Goal: Task Accomplishment & Management: Use online tool/utility

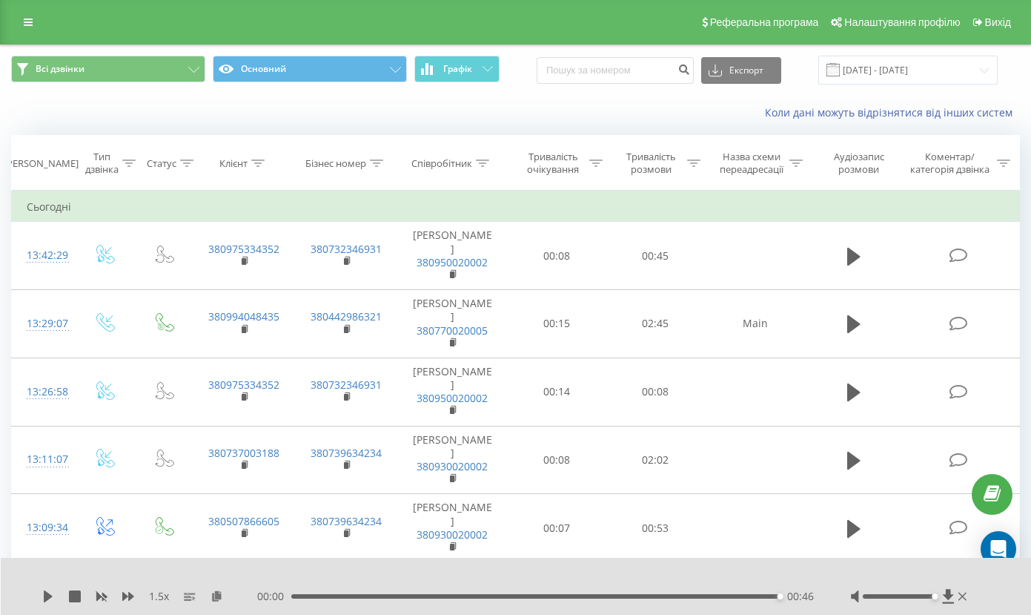
click at [25, 33] on link at bounding box center [28, 22] width 27 height 21
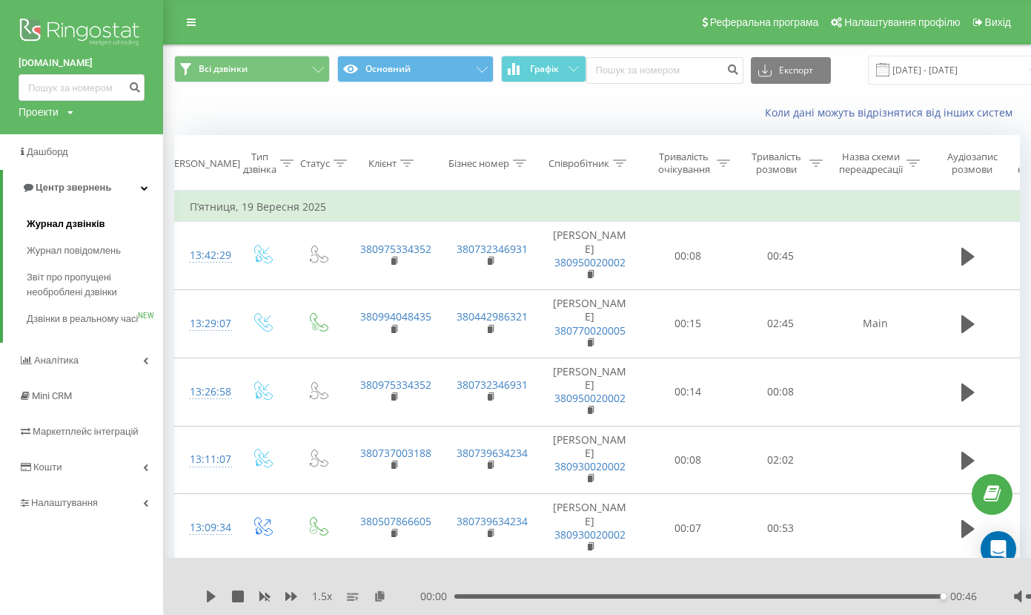
click at [77, 219] on span "Журнал дзвінків" at bounding box center [66, 224] width 79 height 15
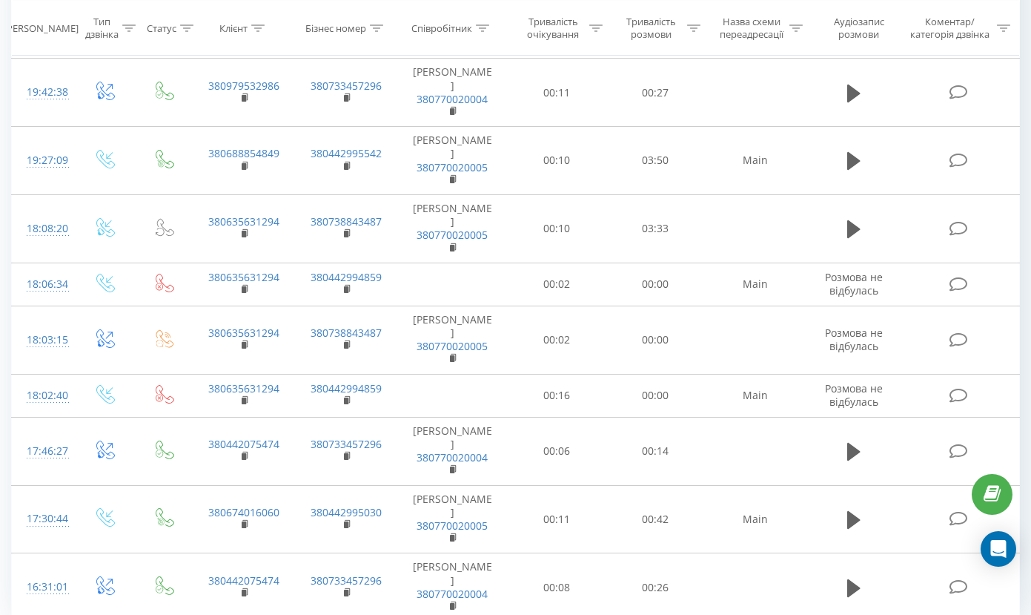
scroll to position [1267, 0]
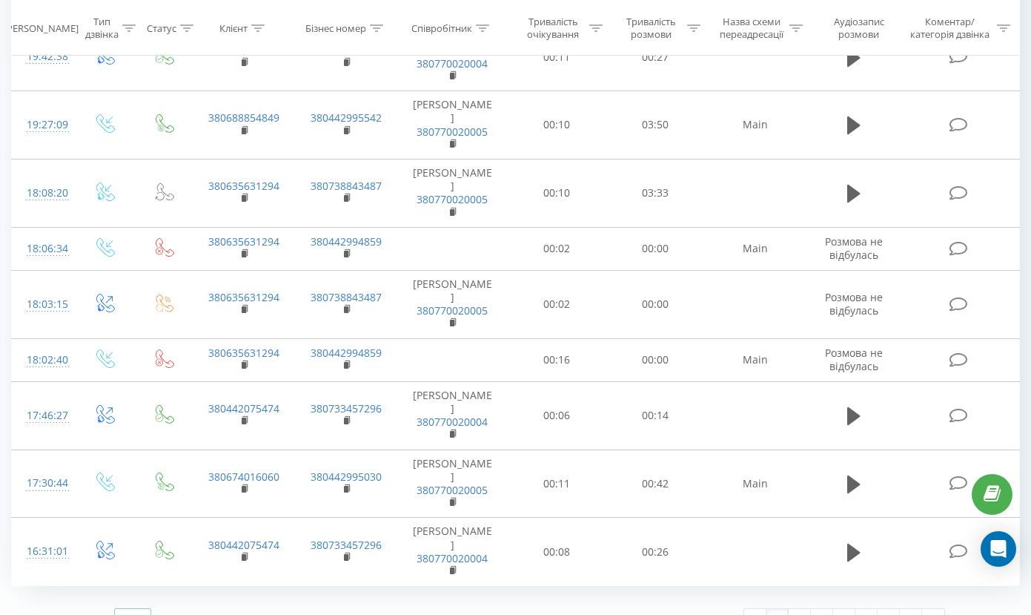
click at [137, 605] on icon at bounding box center [142, 619] width 22 height 29
click at [143, 566] on div "50" at bounding box center [133, 577] width 36 height 22
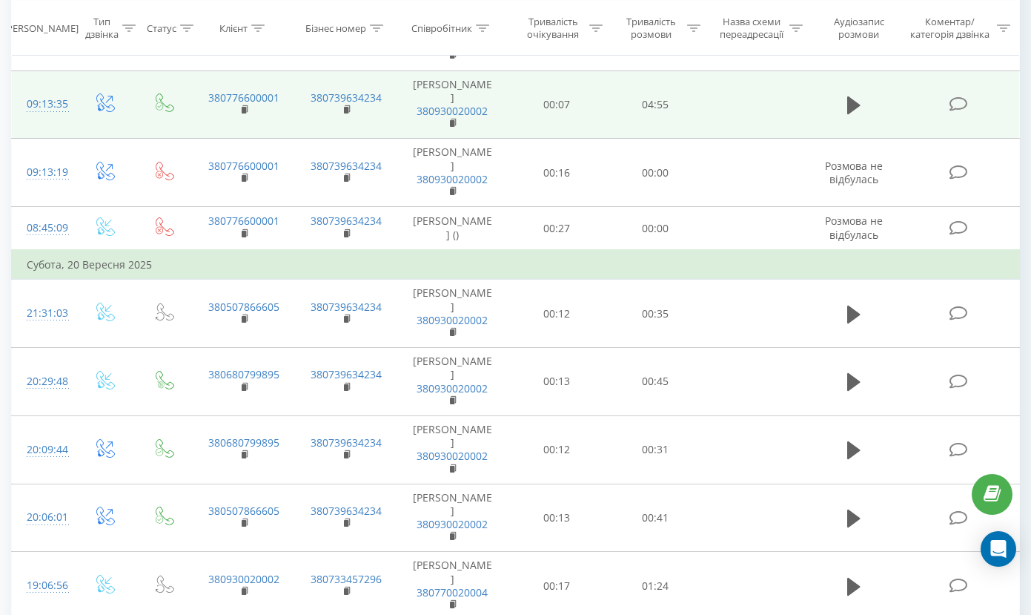
scroll to position [2445, 0]
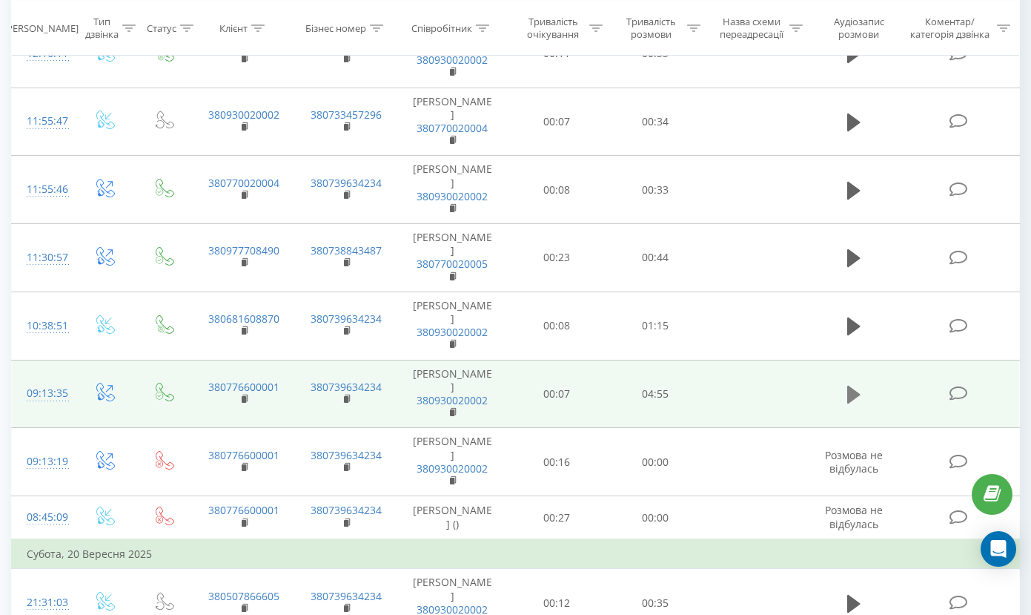
click at [852, 386] on icon at bounding box center [854, 395] width 13 height 18
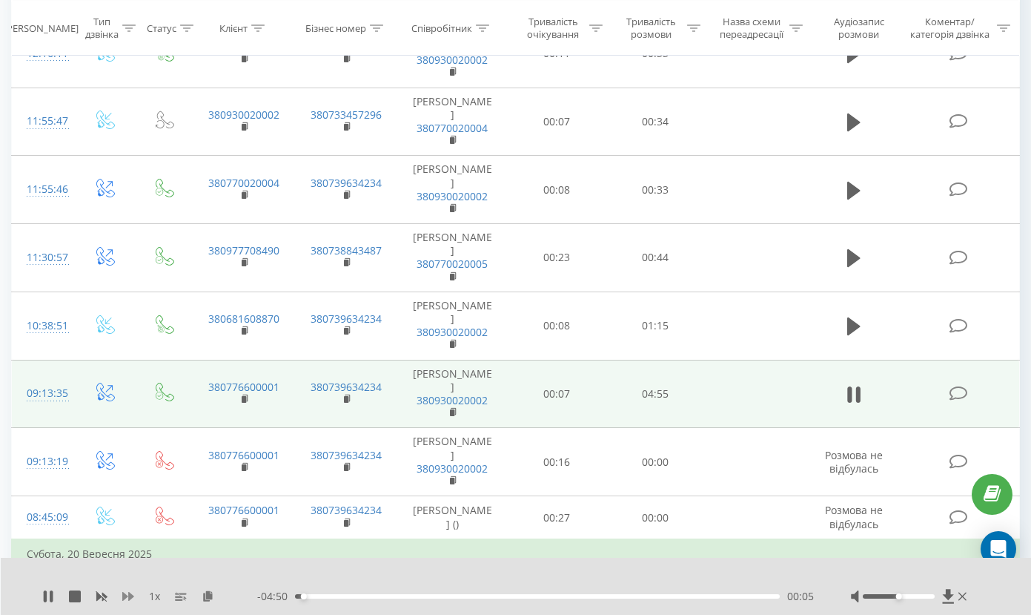
click at [127, 596] on icon at bounding box center [128, 596] width 12 height 9
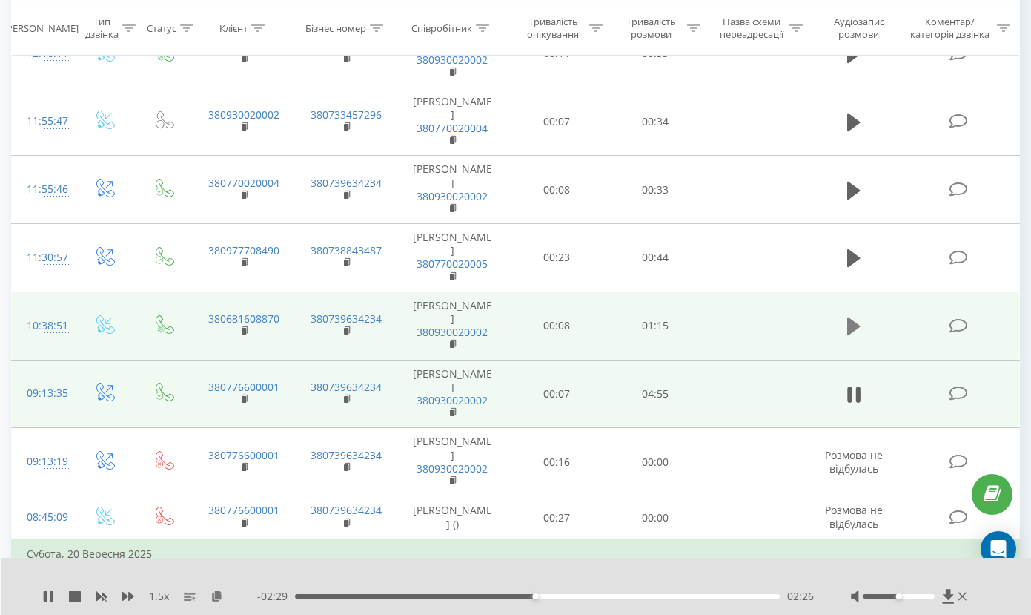
click at [855, 316] on icon at bounding box center [854, 326] width 13 height 21
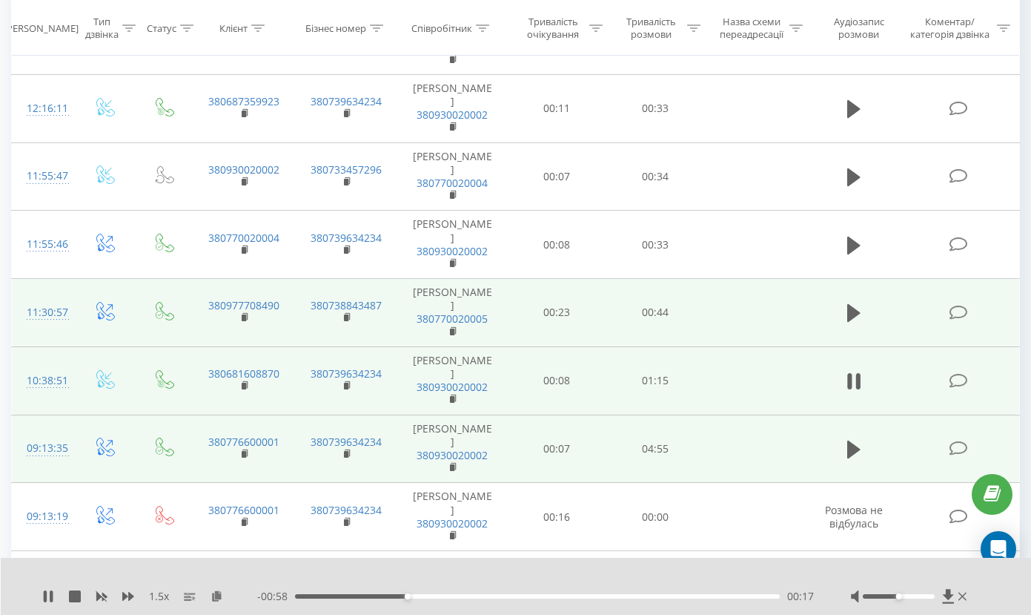
scroll to position [2390, 0]
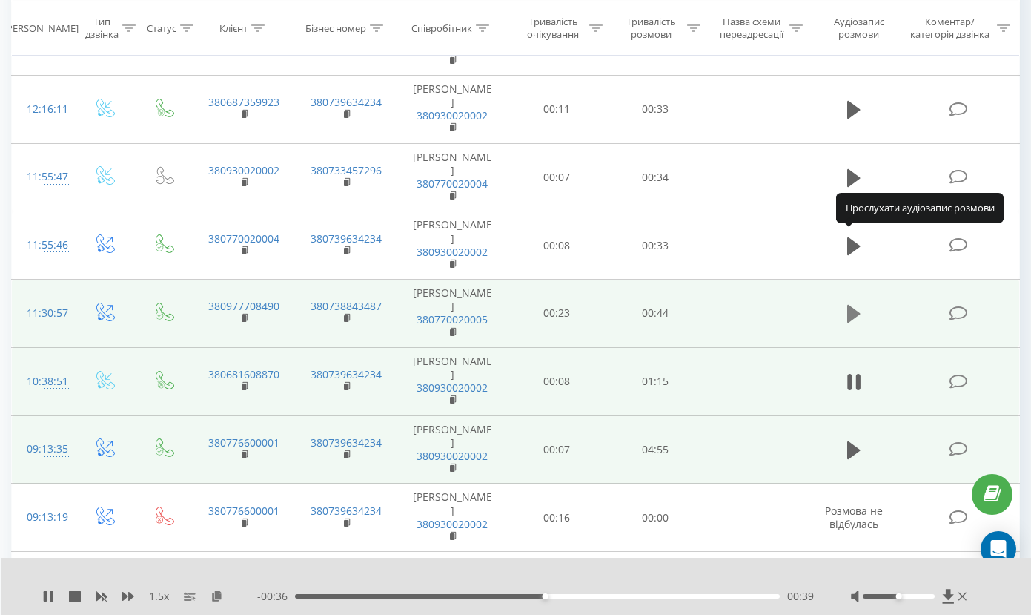
click at [856, 305] on icon at bounding box center [854, 314] width 13 height 18
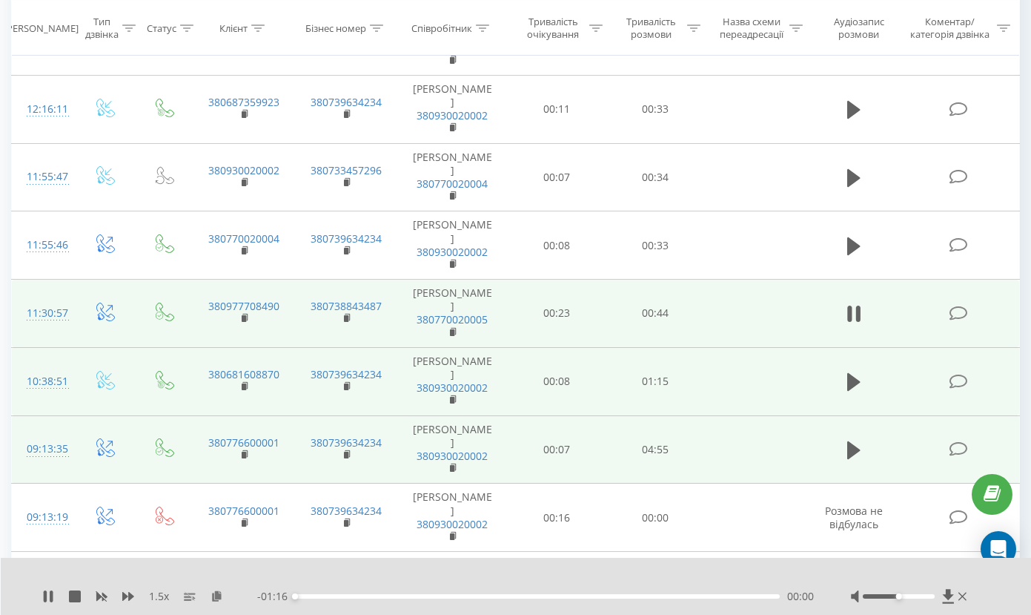
scroll to position [2363, 0]
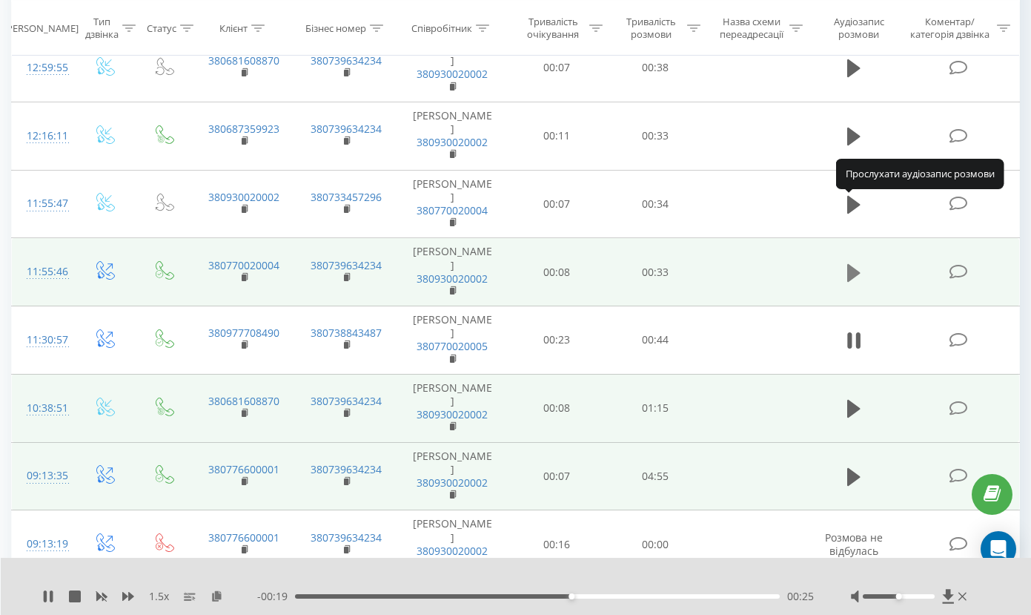
click at [860, 262] on icon at bounding box center [854, 272] width 13 height 21
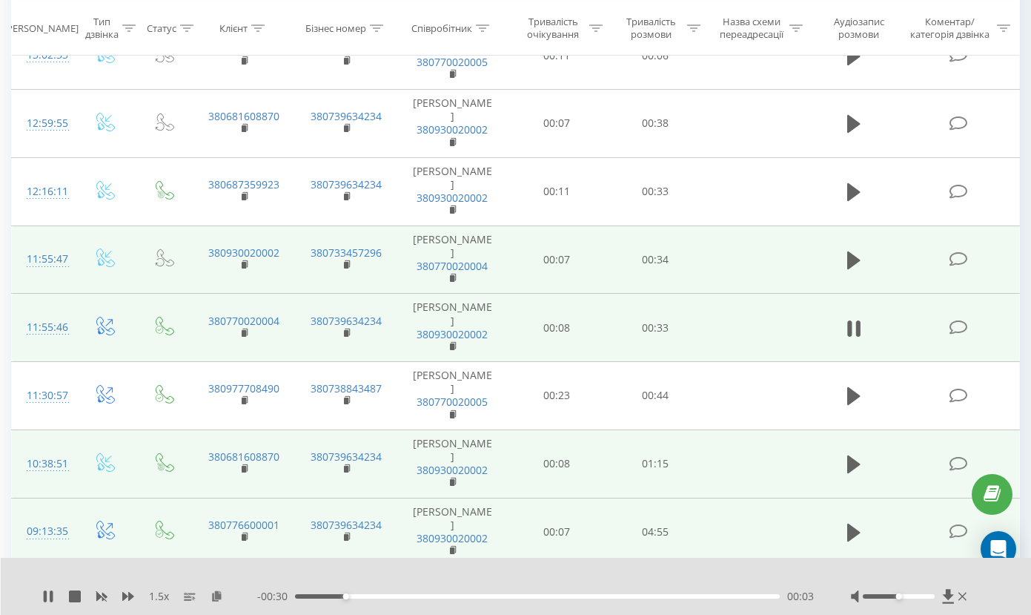
scroll to position [2299, 0]
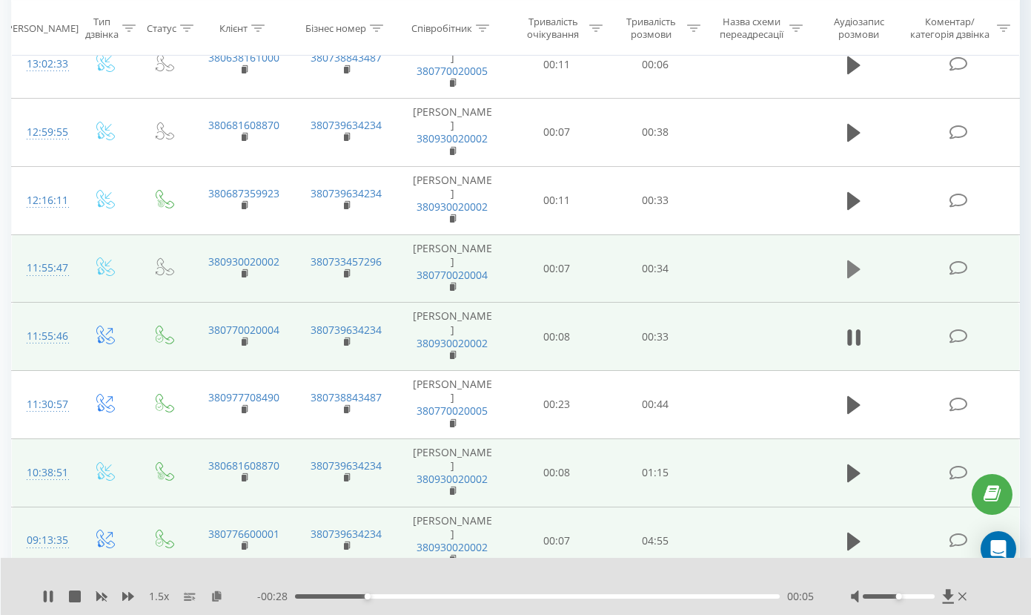
click at [854, 260] on icon at bounding box center [854, 269] width 13 height 18
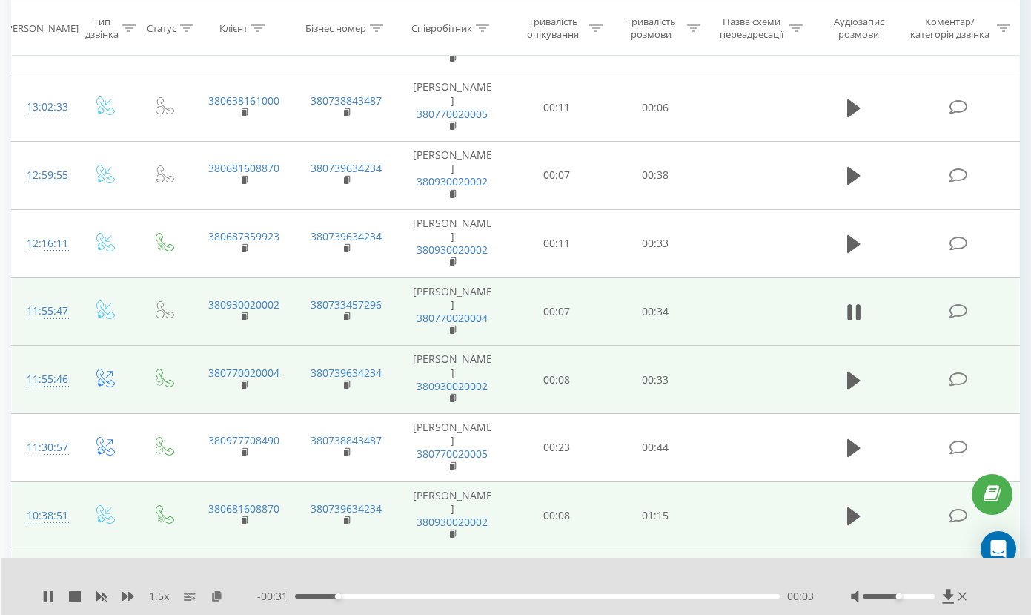
scroll to position [2242, 0]
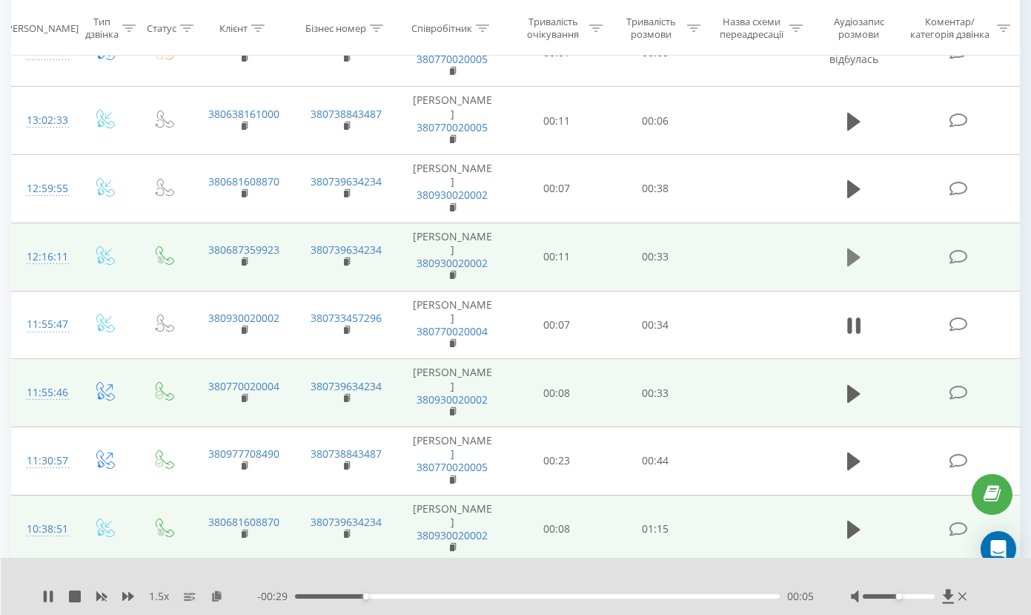
click at [852, 248] on icon at bounding box center [854, 257] width 13 height 18
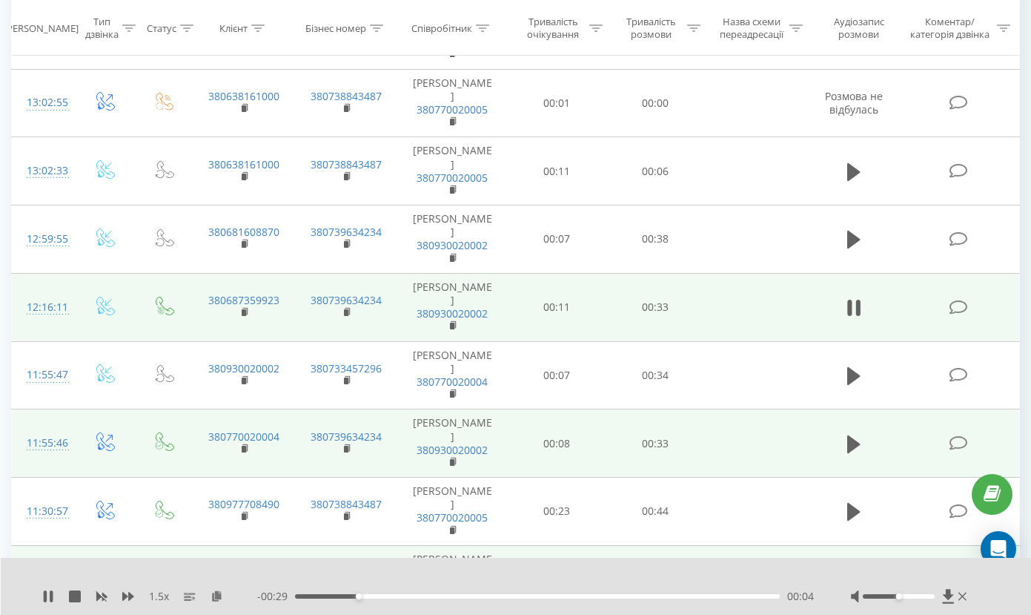
scroll to position [2169, 0]
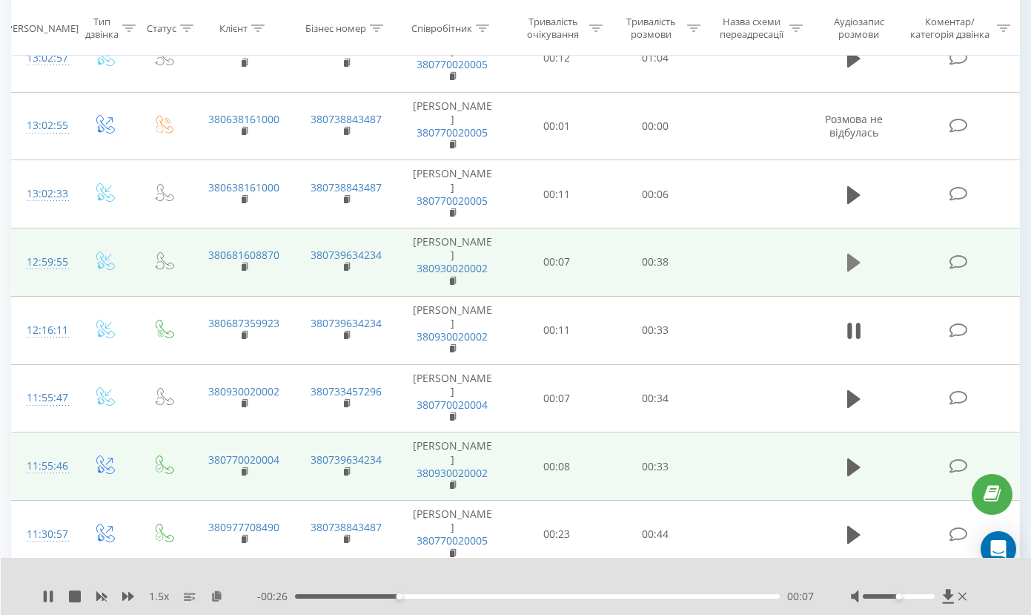
click at [854, 252] on icon at bounding box center [854, 262] width 13 height 21
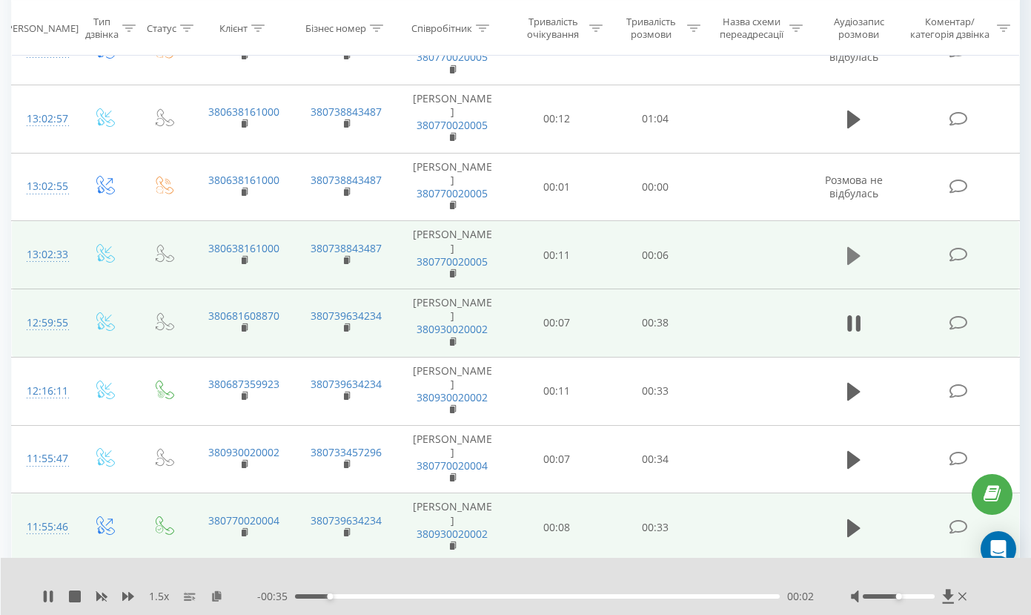
scroll to position [2100, 0]
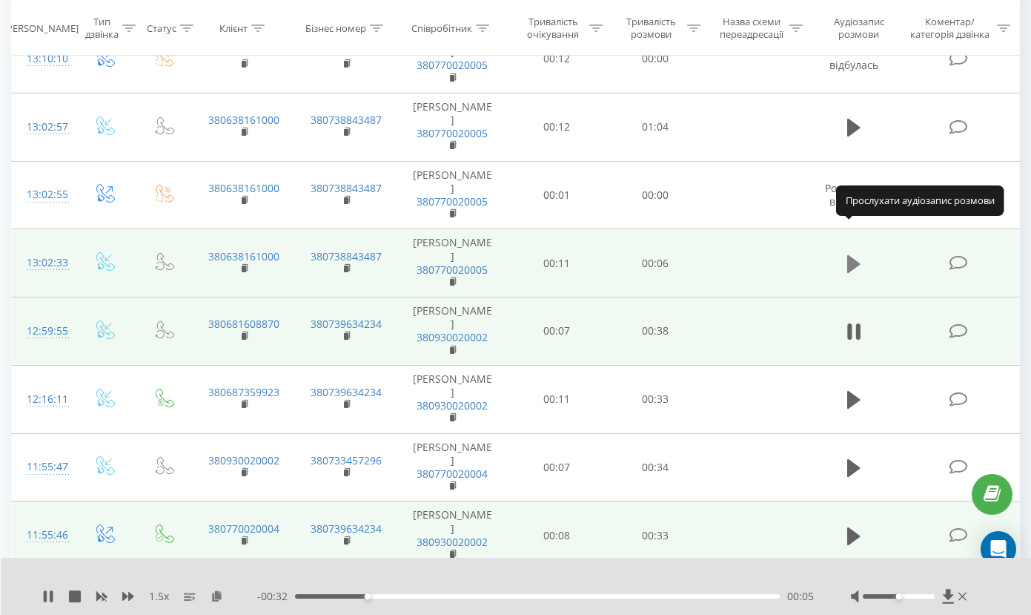
click at [857, 254] on icon at bounding box center [854, 263] width 13 height 18
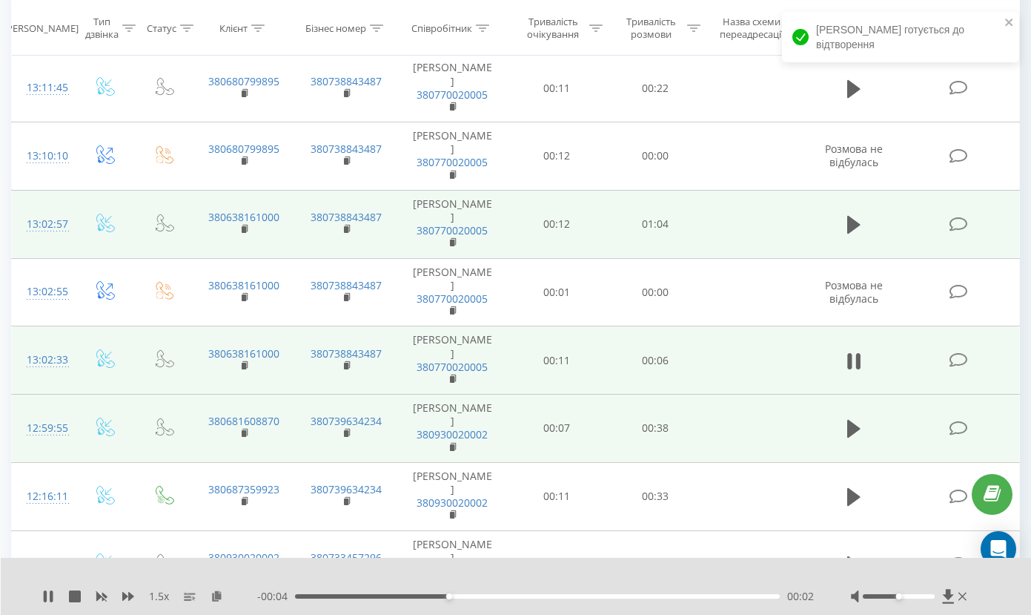
scroll to position [1984, 0]
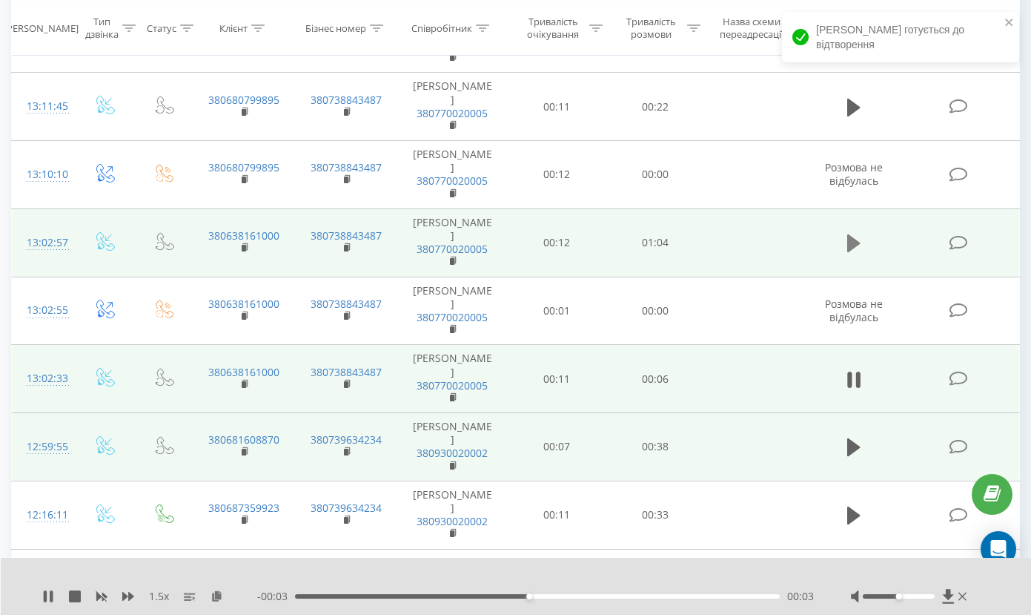
click at [856, 234] on icon at bounding box center [854, 243] width 13 height 18
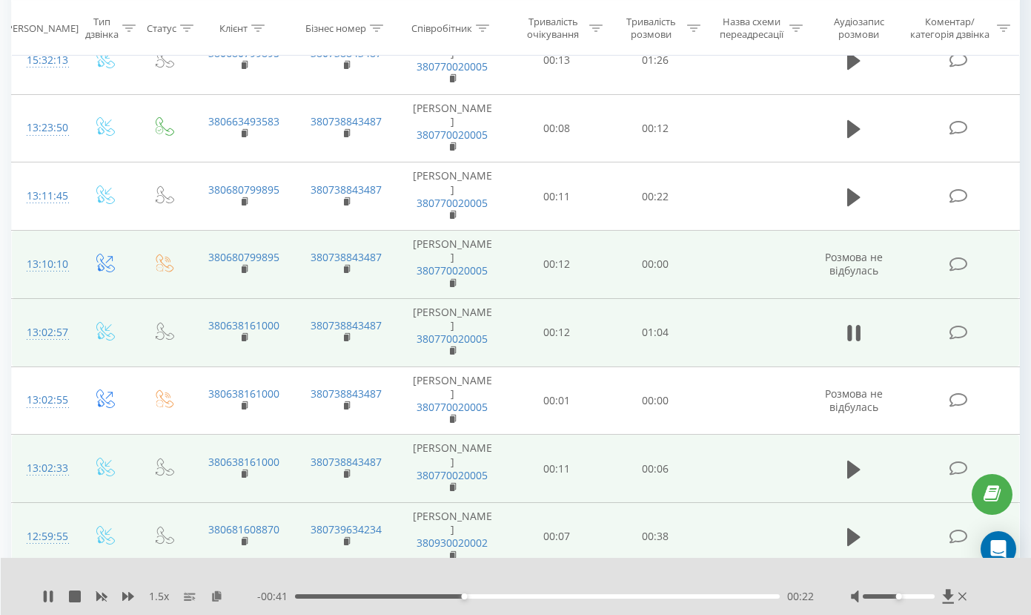
scroll to position [1867, 0]
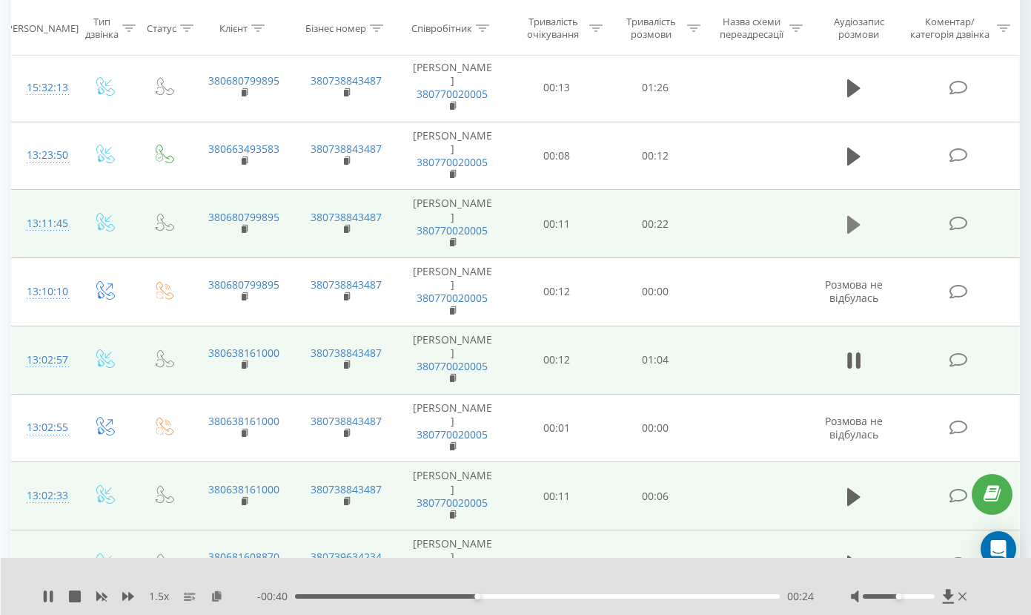
click at [855, 215] on icon at bounding box center [854, 224] width 13 height 18
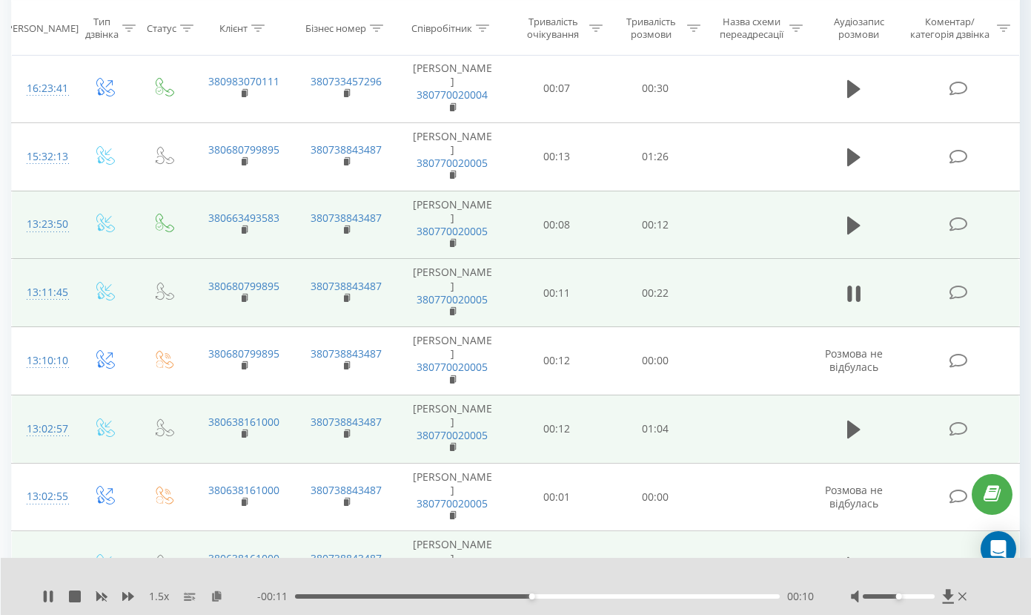
scroll to position [1796, 0]
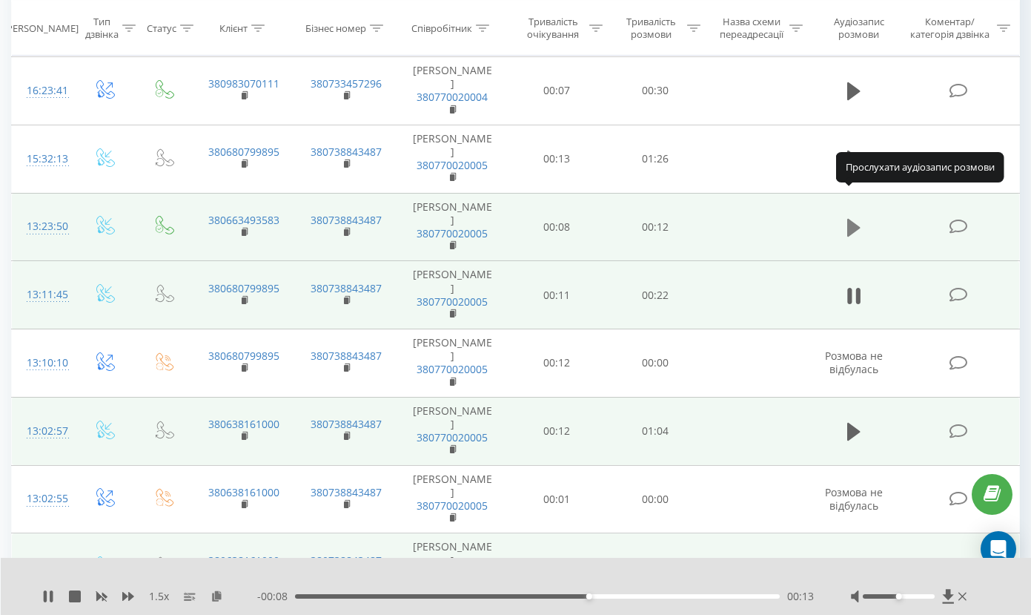
click at [856, 219] on icon at bounding box center [854, 228] width 13 height 18
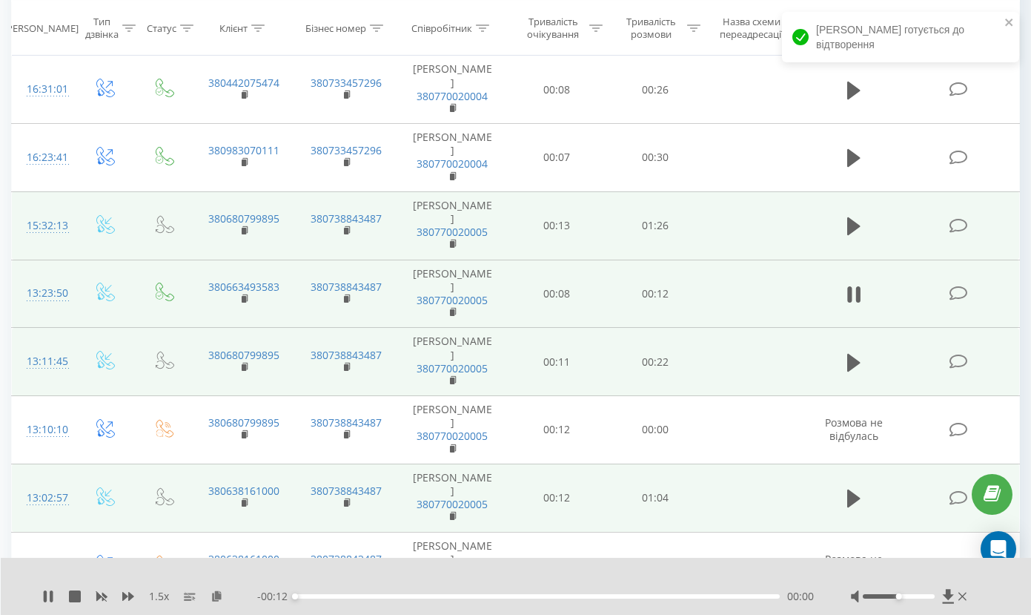
scroll to position [1707, 0]
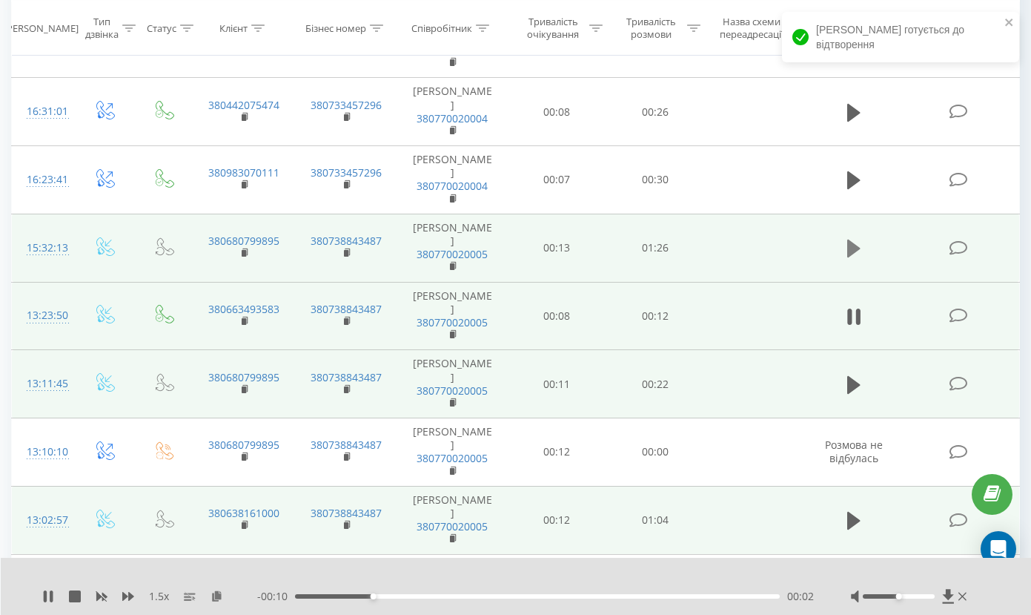
click at [856, 238] on icon at bounding box center [854, 248] width 13 height 21
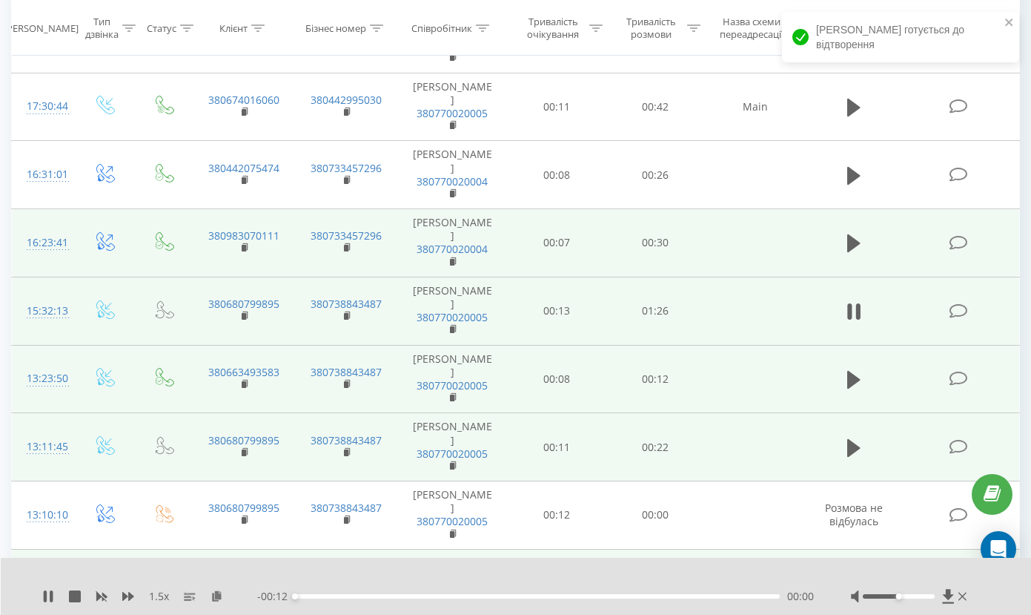
scroll to position [1634, 0]
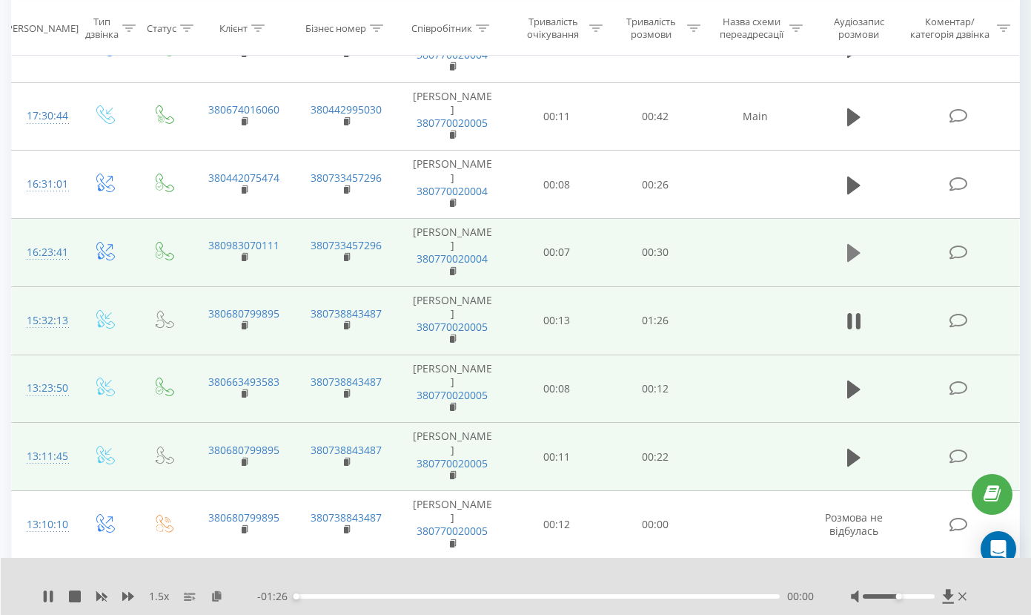
click at [851, 244] on icon at bounding box center [854, 253] width 13 height 18
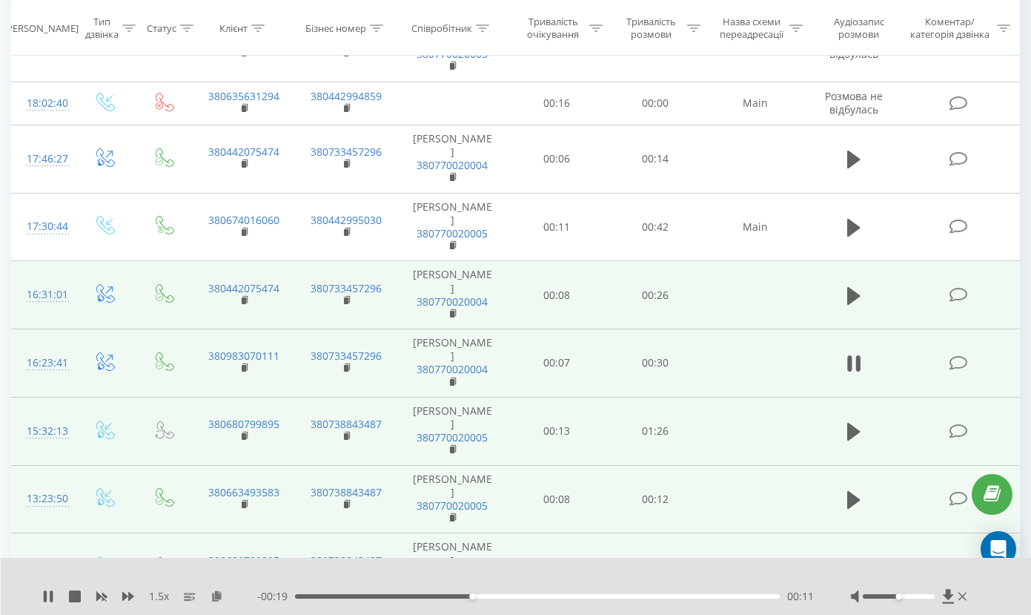
scroll to position [1513, 0]
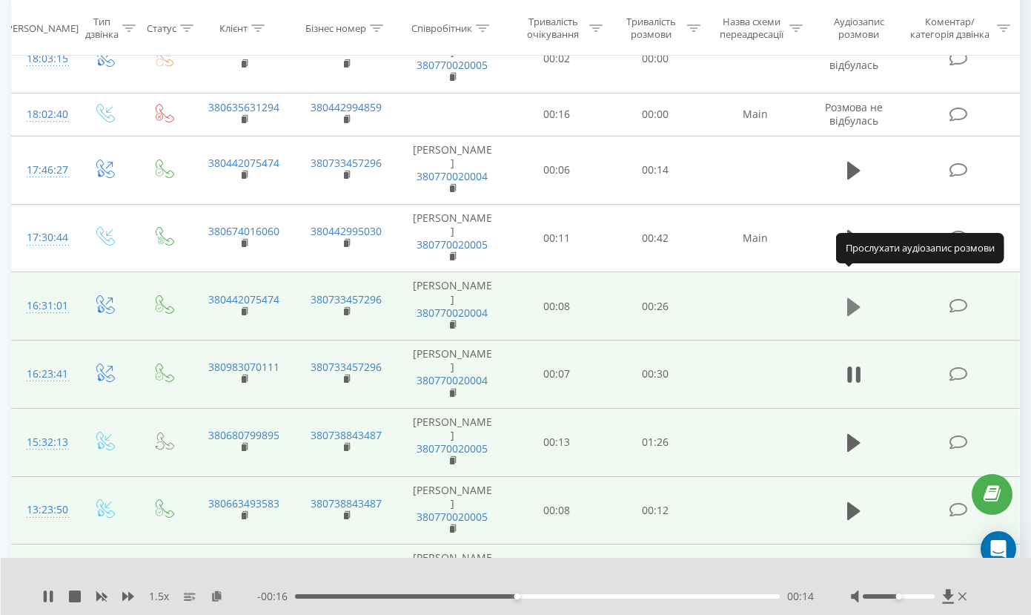
click at [856, 297] on icon at bounding box center [854, 306] width 13 height 18
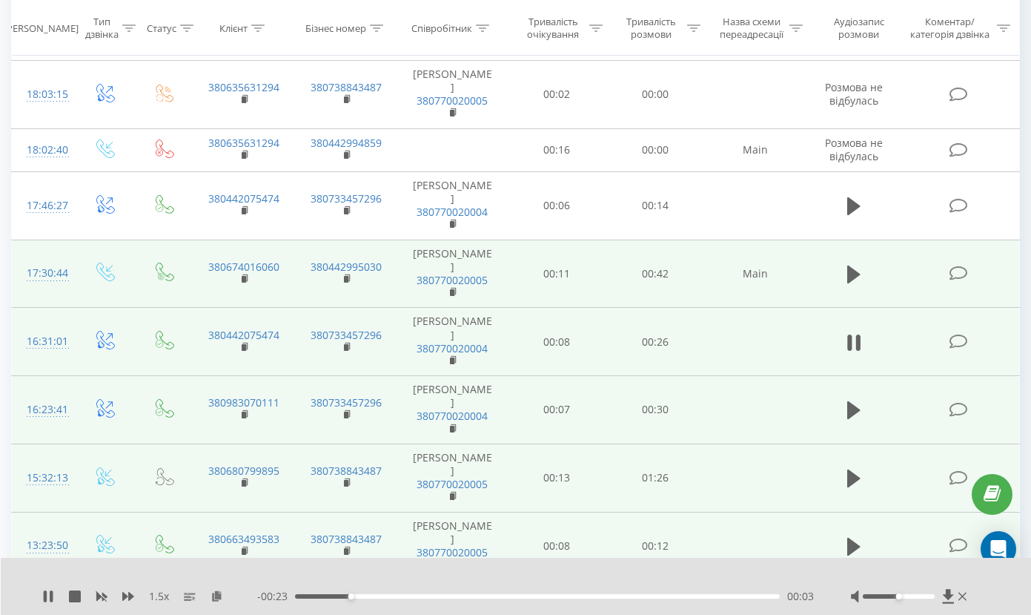
scroll to position [1466, 0]
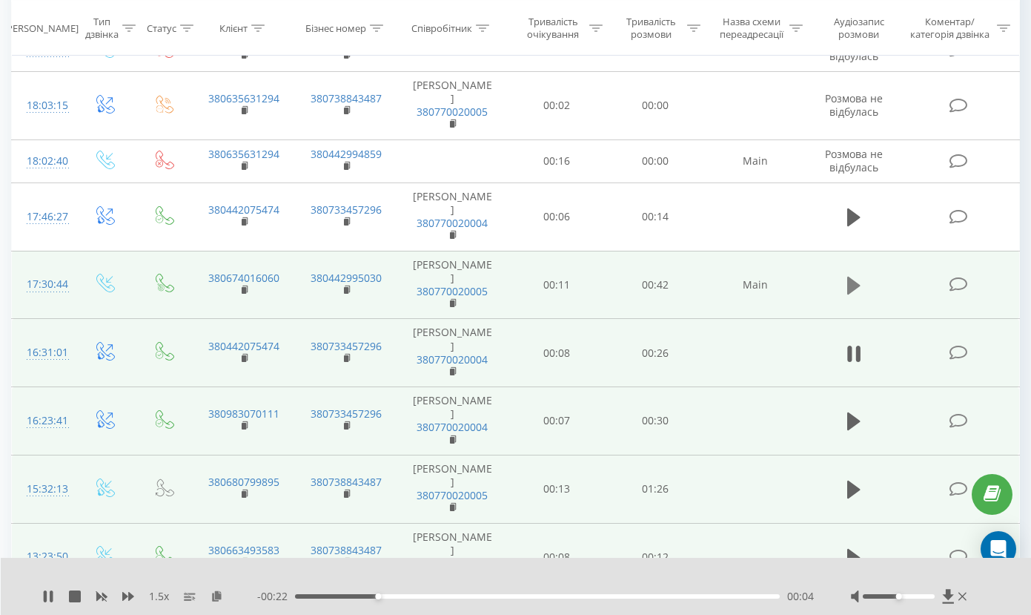
click at [851, 277] on icon at bounding box center [854, 286] width 13 height 18
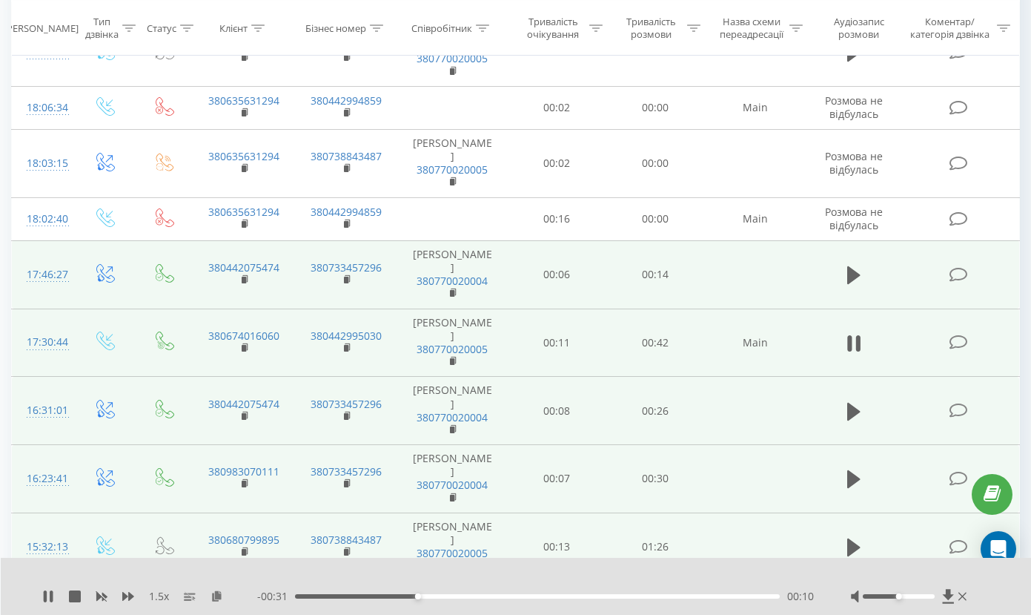
scroll to position [1402, 0]
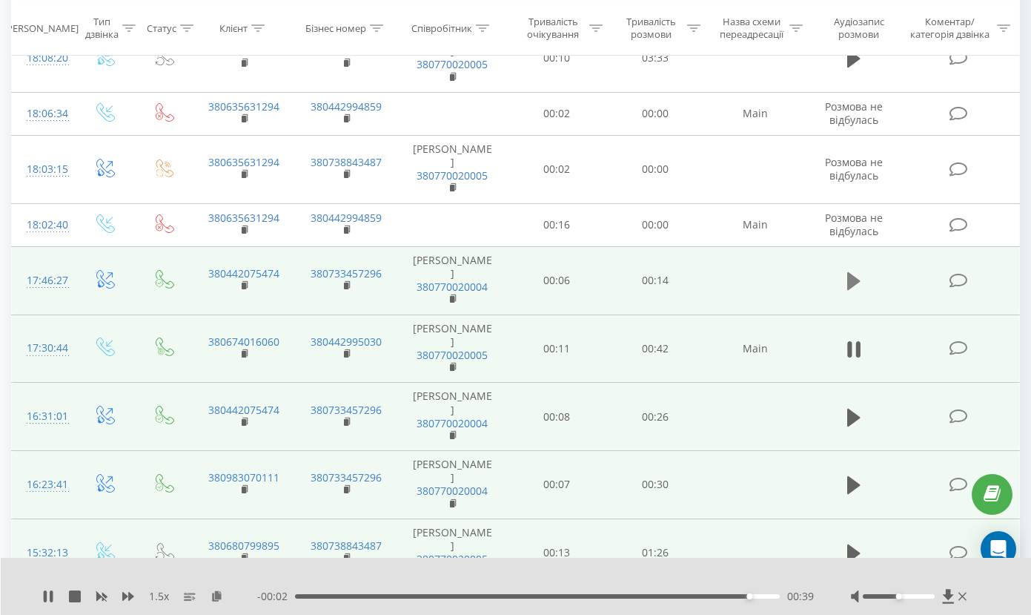
click at [856, 272] on icon at bounding box center [854, 281] width 13 height 18
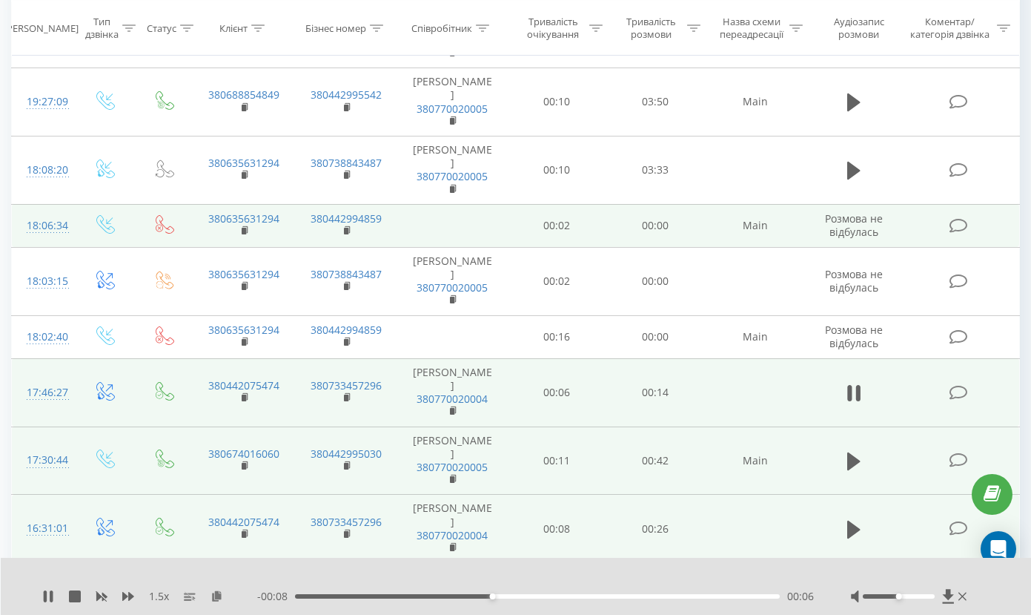
scroll to position [1285, 0]
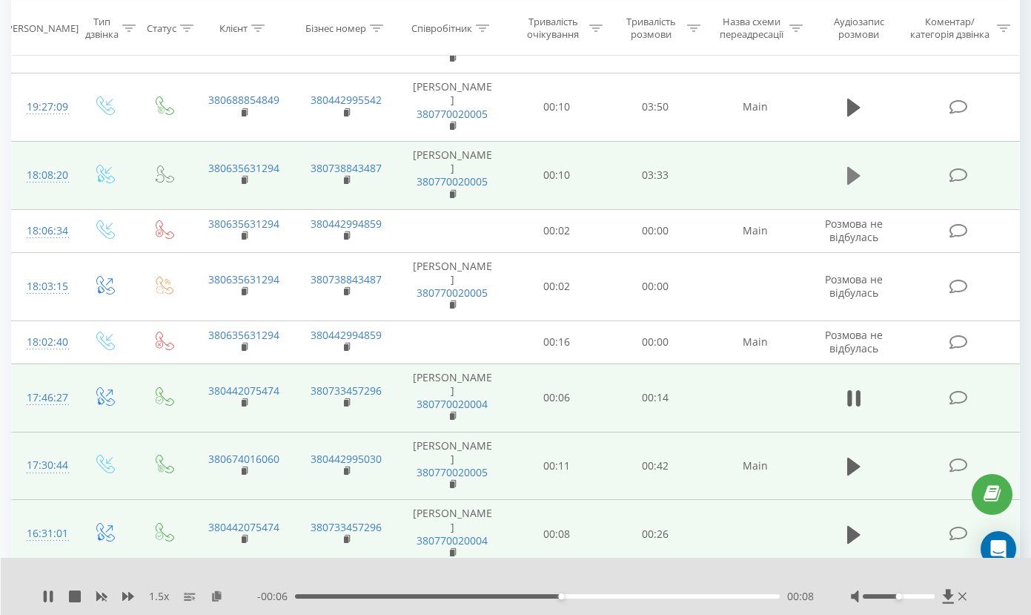
click at [854, 167] on icon at bounding box center [854, 176] width 13 height 18
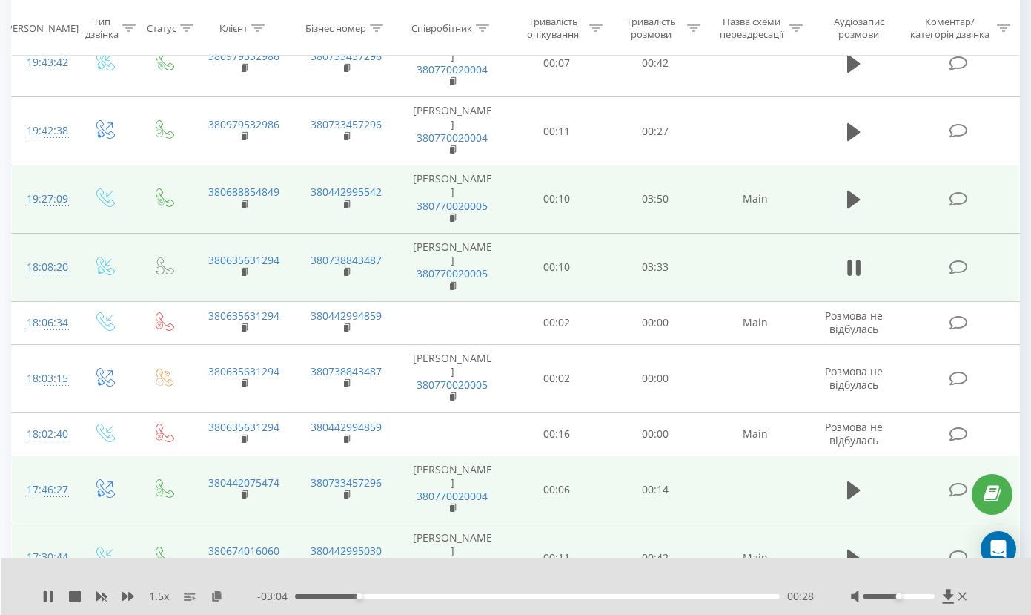
scroll to position [1157, 0]
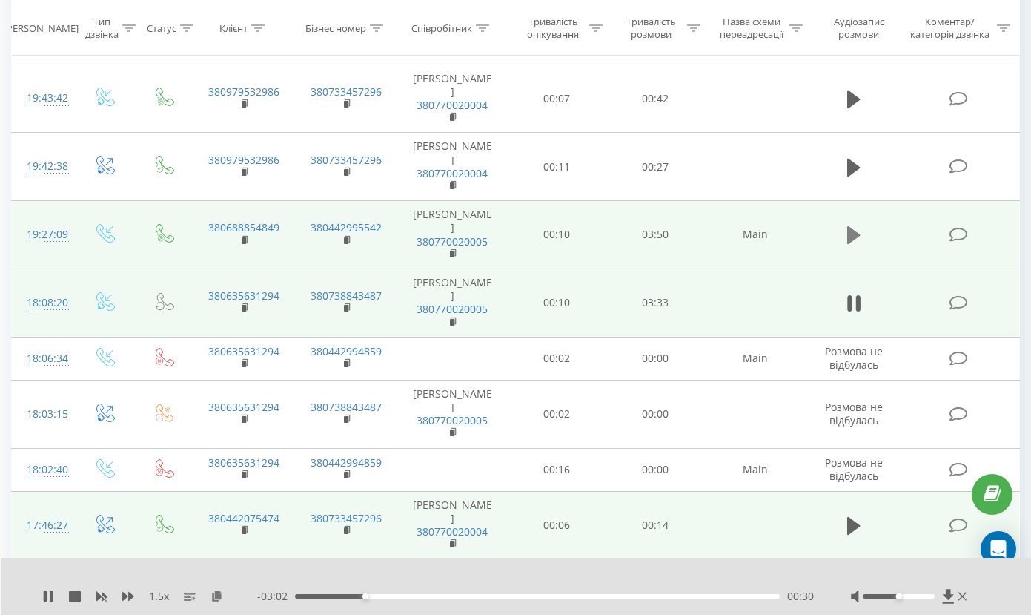
click at [856, 226] on icon at bounding box center [854, 235] width 13 height 18
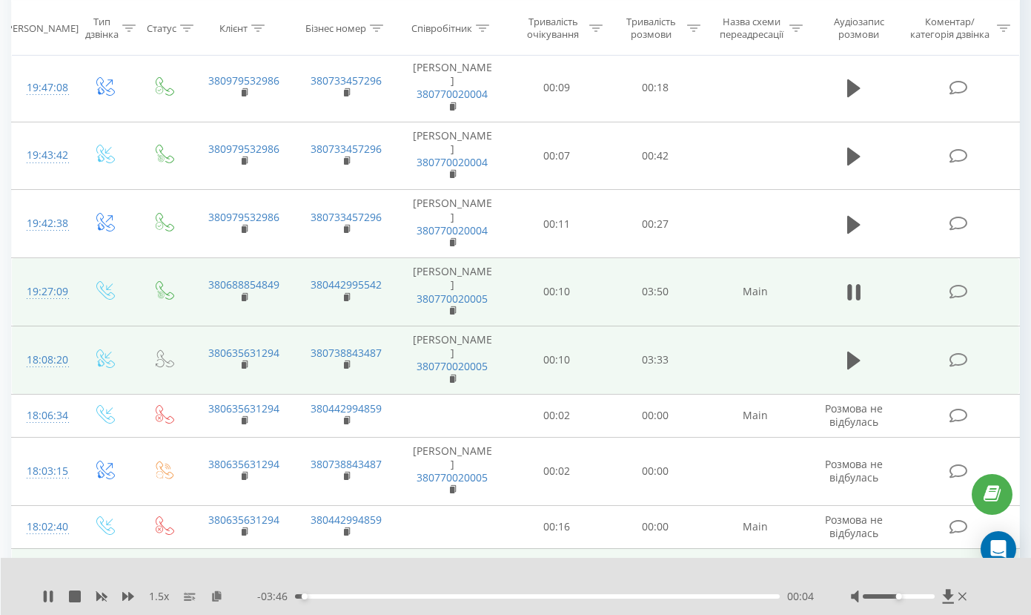
scroll to position [1090, 0]
